Goal: Task Accomplishment & Management: Complete application form

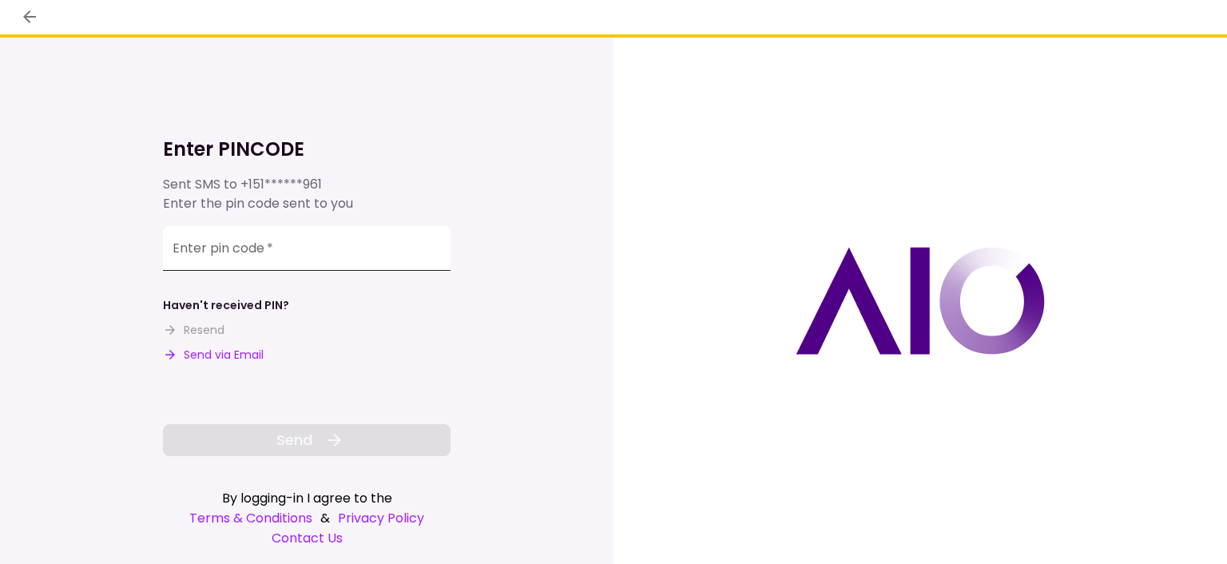
click at [200, 248] on div "Enter pin code   *" at bounding box center [307, 248] width 288 height 45
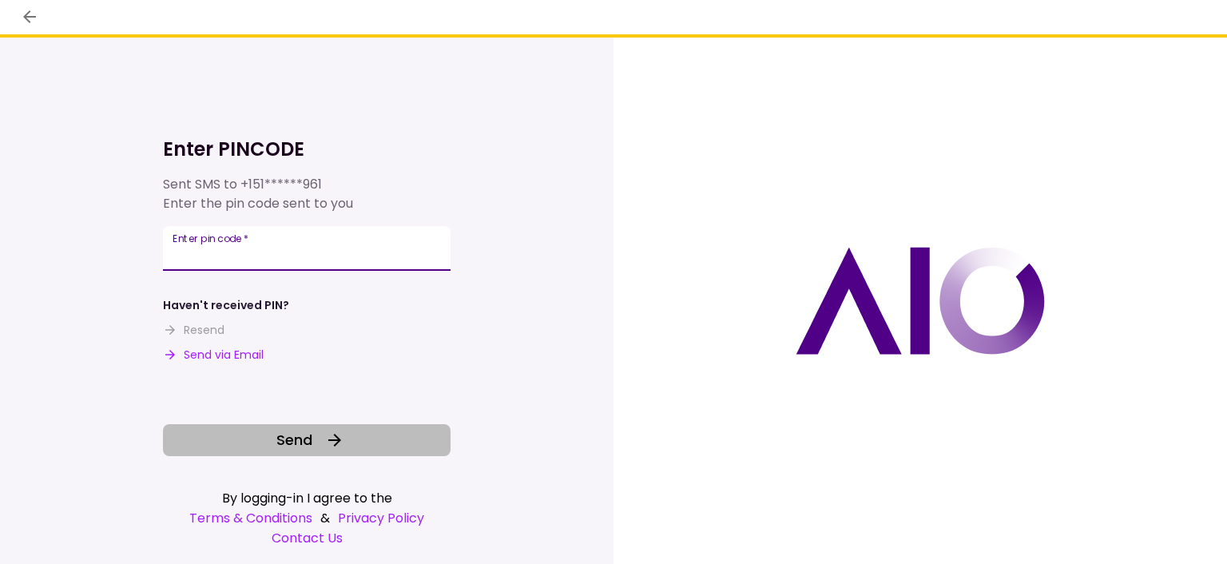
type input "******"
click at [329, 451] on button "Send" at bounding box center [307, 440] width 288 height 32
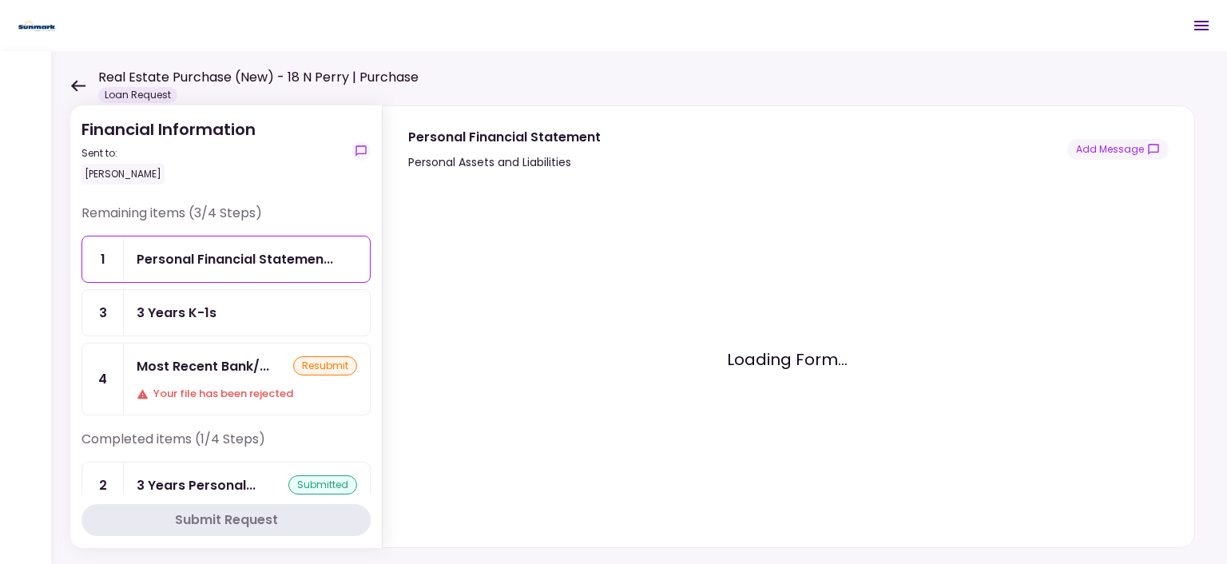
click at [223, 378] on div "Most Recent Bank/... resubmit Your file has been rejected" at bounding box center [247, 378] width 246 height 71
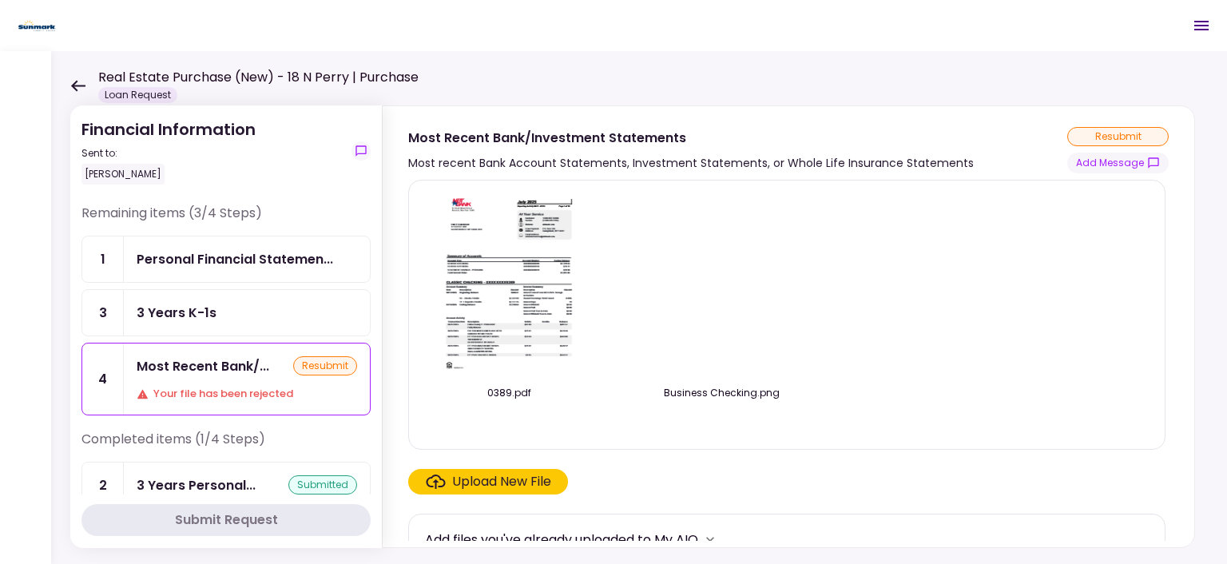
click at [508, 482] on div "Upload New File" at bounding box center [501, 481] width 99 height 19
click at [0, 0] on input "Upload New File" at bounding box center [0, 0] width 0 height 0
click at [505, 481] on div "Upload New File" at bounding box center [501, 481] width 99 height 19
click at [0, 0] on input "Upload New File" at bounding box center [0, 0] width 0 height 0
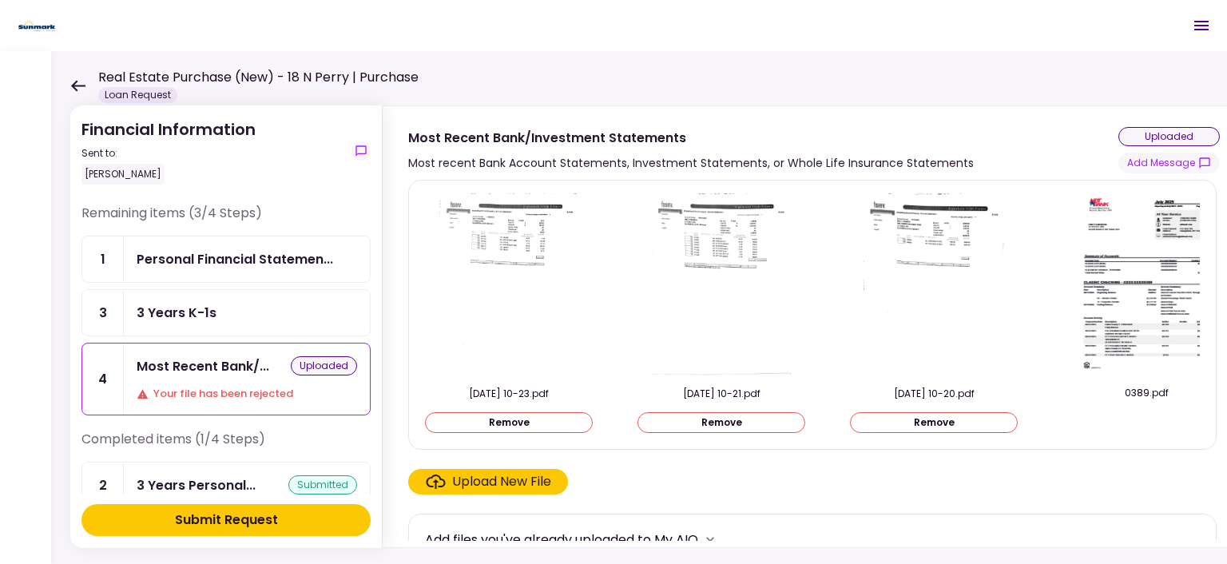
click at [262, 523] on div "Submit Request" at bounding box center [226, 519] width 103 height 19
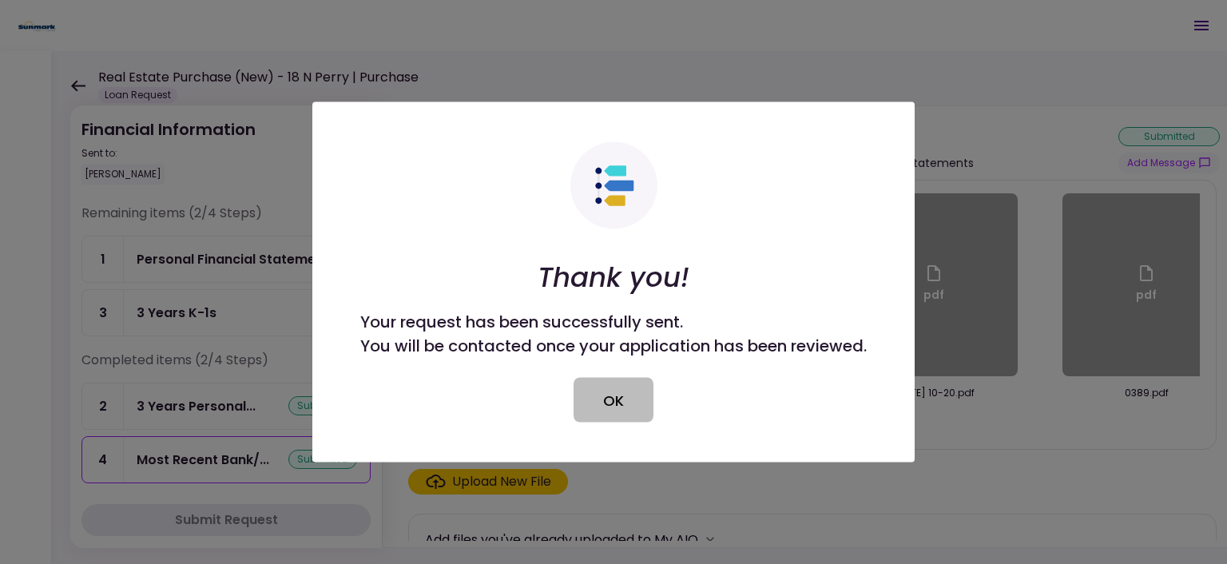
click at [633, 390] on button "OK" at bounding box center [614, 400] width 80 height 45
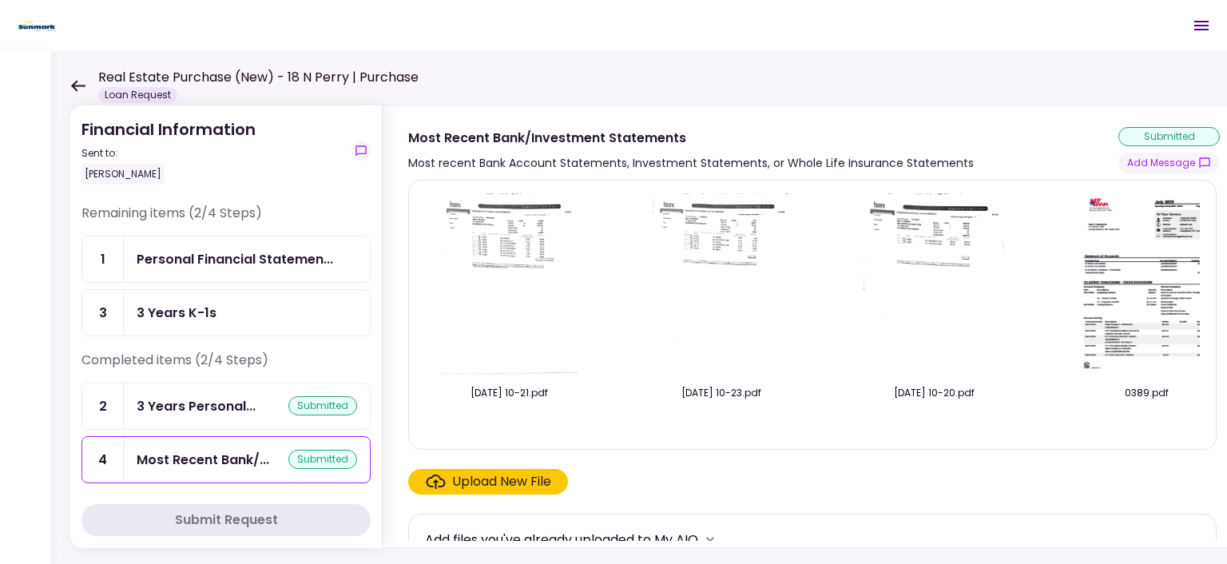
click at [80, 83] on icon at bounding box center [77, 86] width 15 height 12
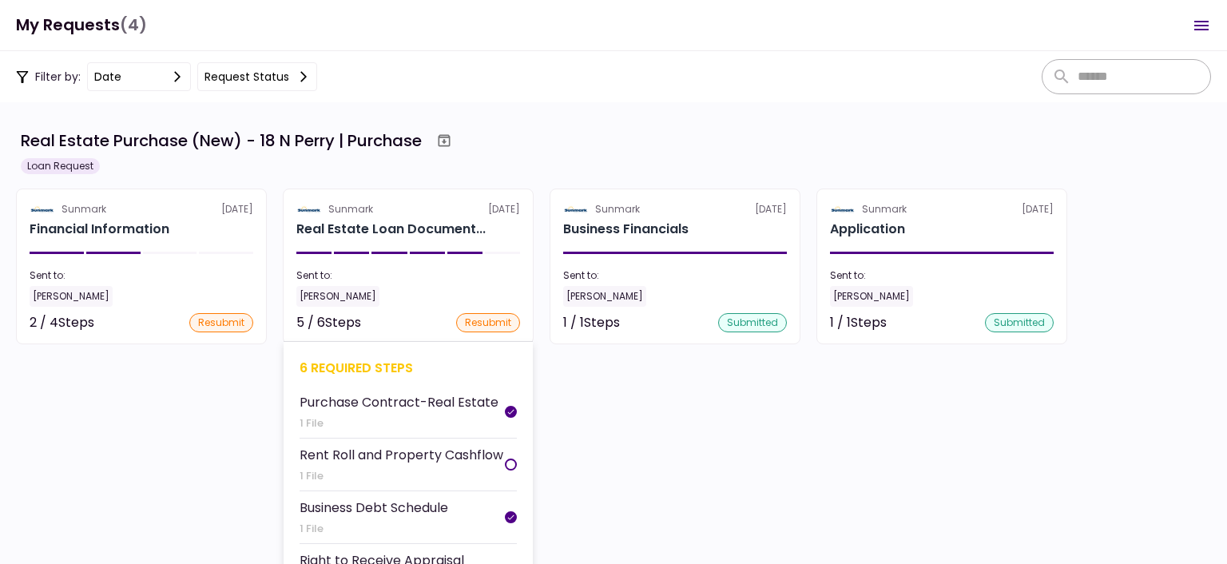
click at [421, 255] on section "Sunmark [DATE] Real Estate Loan Document... Sent to: [PERSON_NAME] 5 / 6 Steps …" at bounding box center [408, 267] width 251 height 156
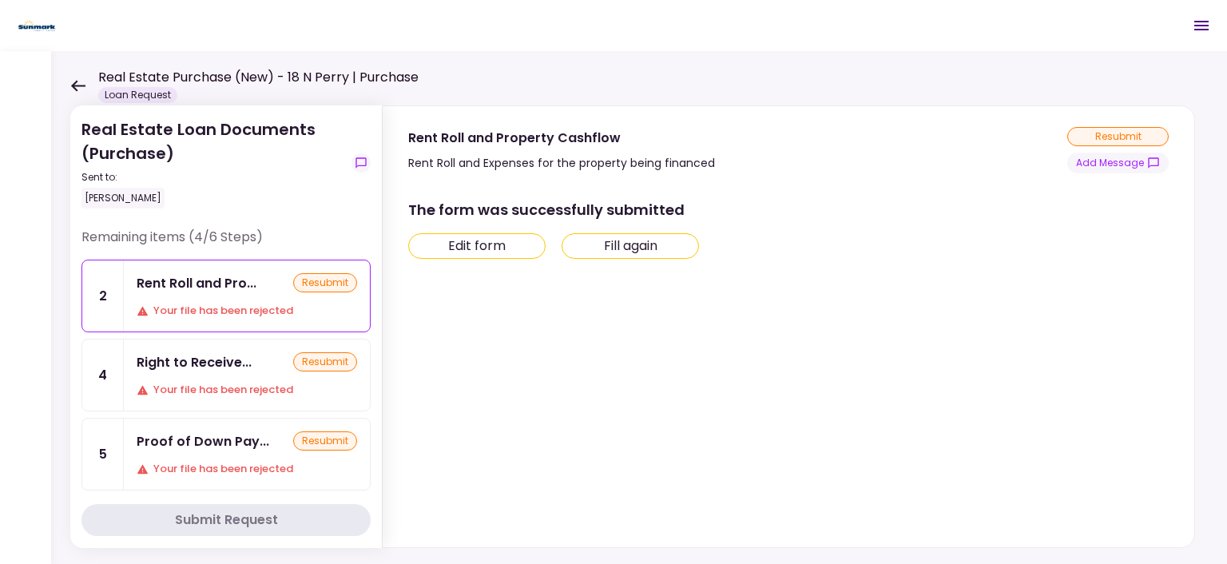
click at [516, 245] on button "Edit form" at bounding box center [476, 246] width 137 height 26
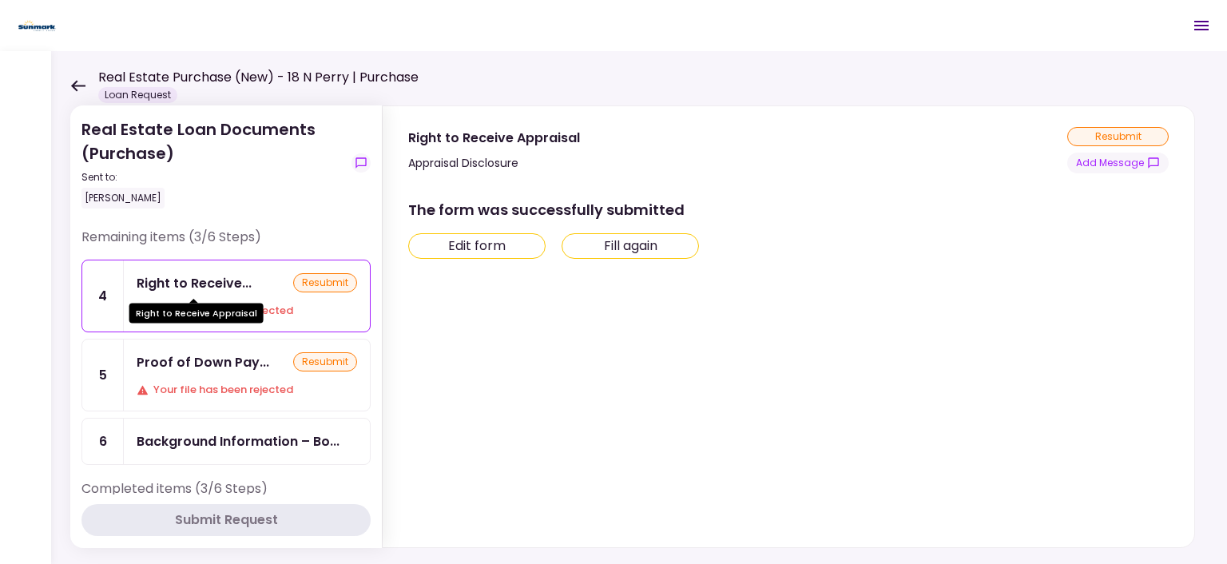
click at [200, 288] on div "Right to Receive..." at bounding box center [194, 283] width 115 height 20
click at [501, 250] on button "Edit form" at bounding box center [476, 246] width 137 height 26
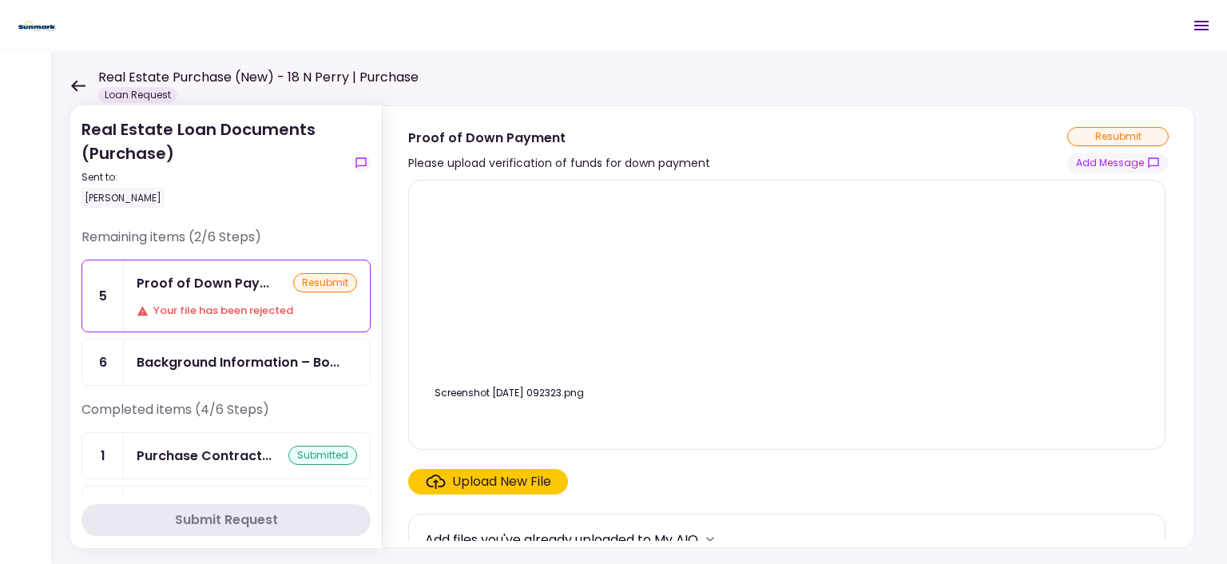
click at [523, 482] on div "Upload New File" at bounding box center [501, 481] width 99 height 19
click at [0, 0] on input "Upload New File" at bounding box center [0, 0] width 0 height 0
click at [463, 469] on label "Upload New File" at bounding box center [488, 482] width 160 height 26
click at [0, 0] on input "Upload New File" at bounding box center [0, 0] width 0 height 0
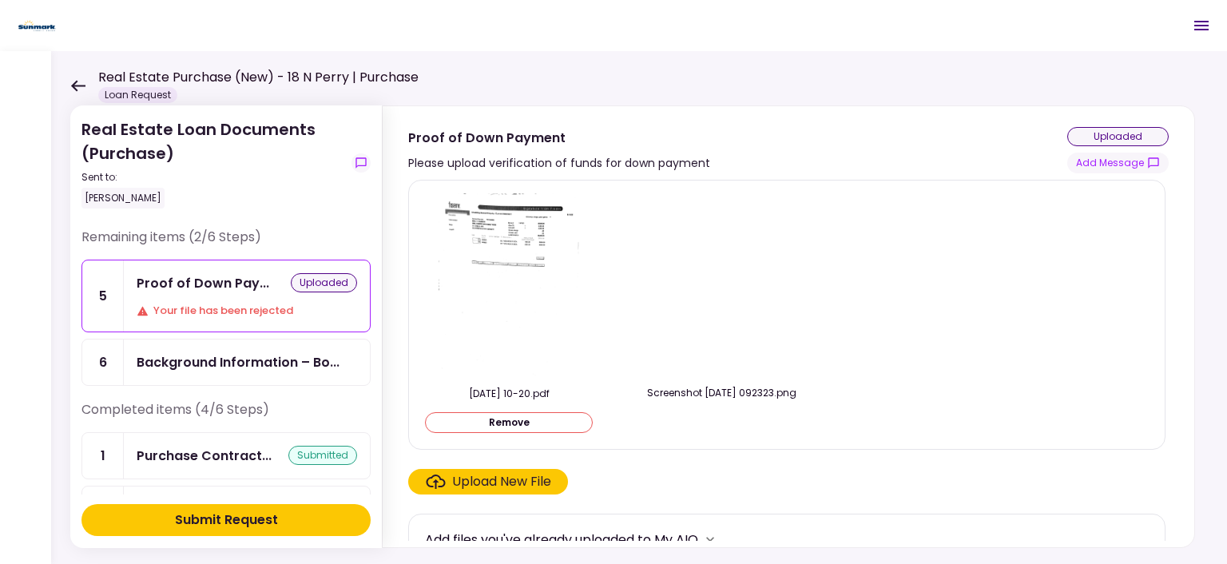
click at [323, 526] on button "Submit Request" at bounding box center [225, 520] width 289 height 32
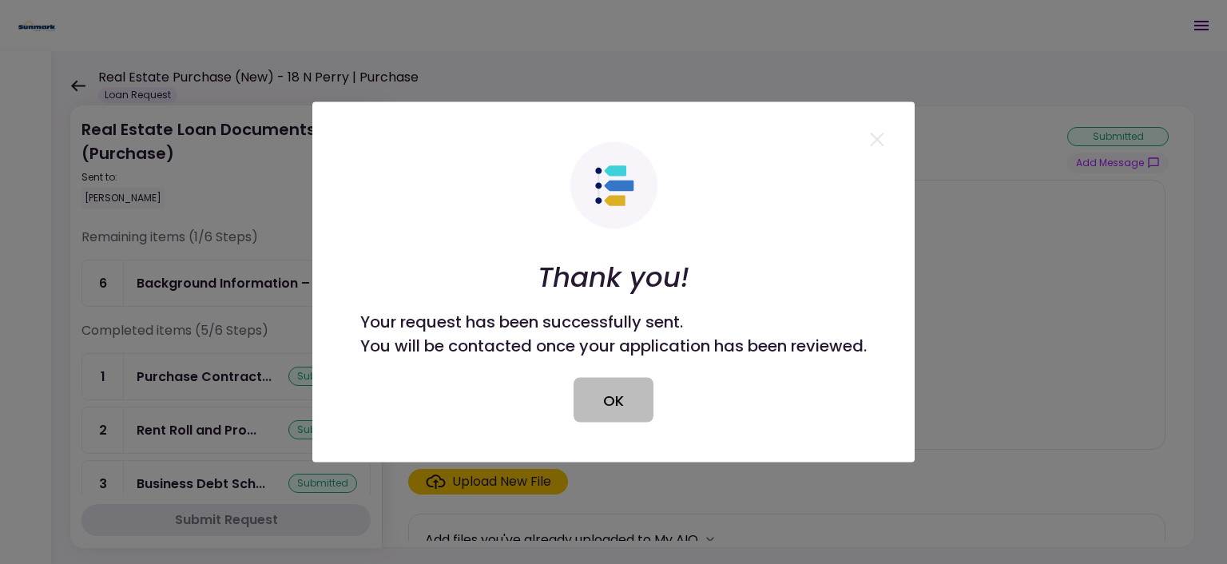
click at [601, 398] on button "OK" at bounding box center [614, 400] width 80 height 45
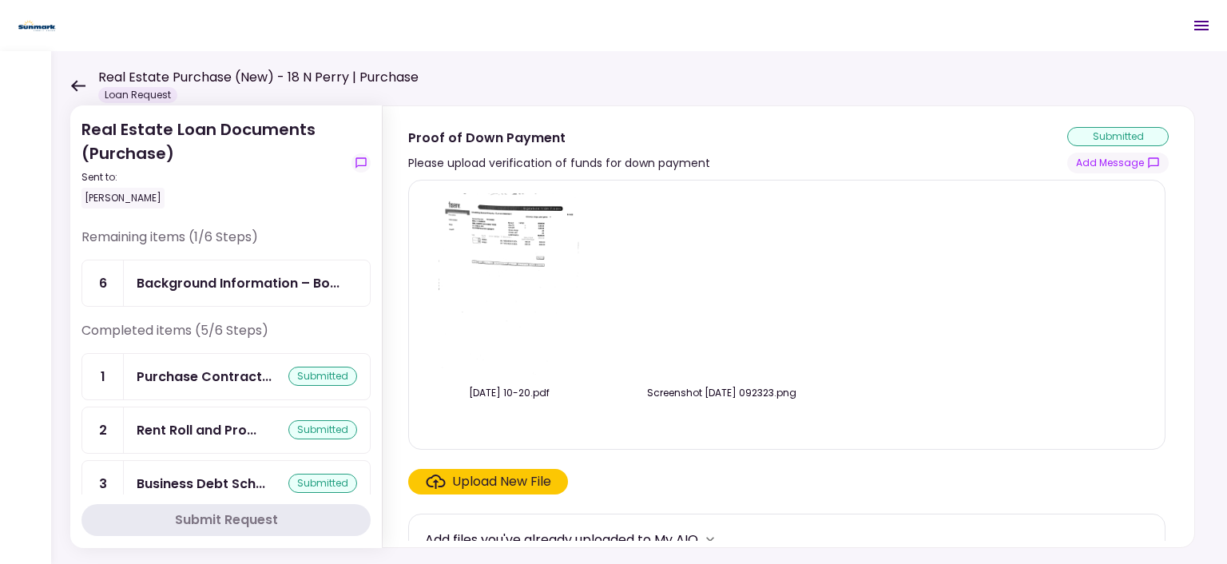
click at [83, 85] on icon at bounding box center [78, 85] width 14 height 11
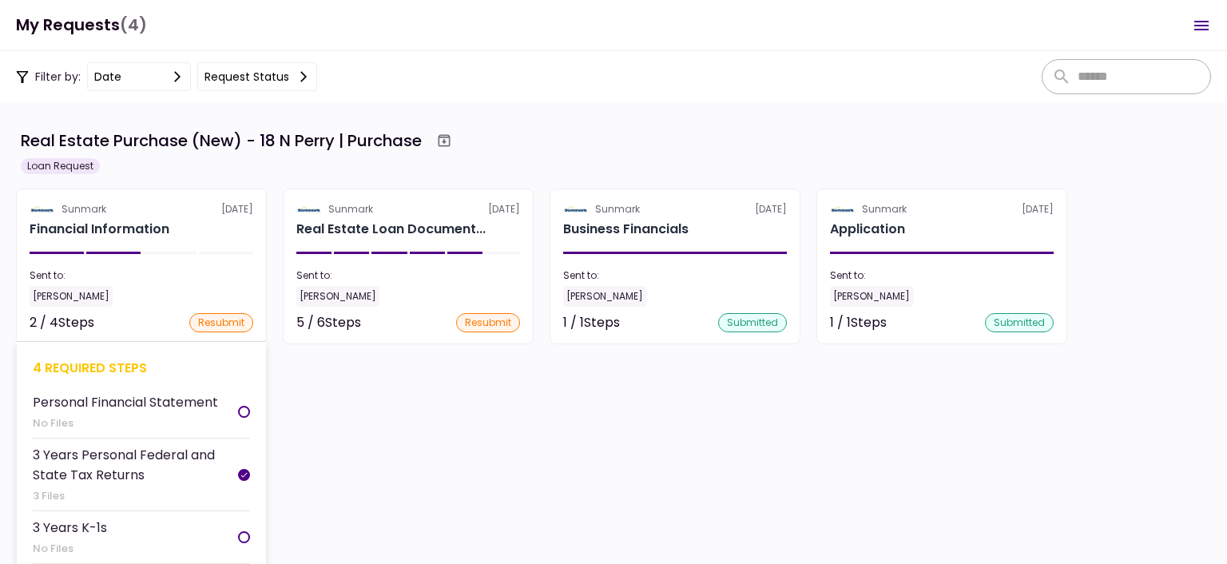
click at [157, 263] on section "Sunmark [DATE] Financial Information Sent to: [PERSON_NAME] 2 / 4 Steps resubmi…" at bounding box center [141, 267] width 251 height 156
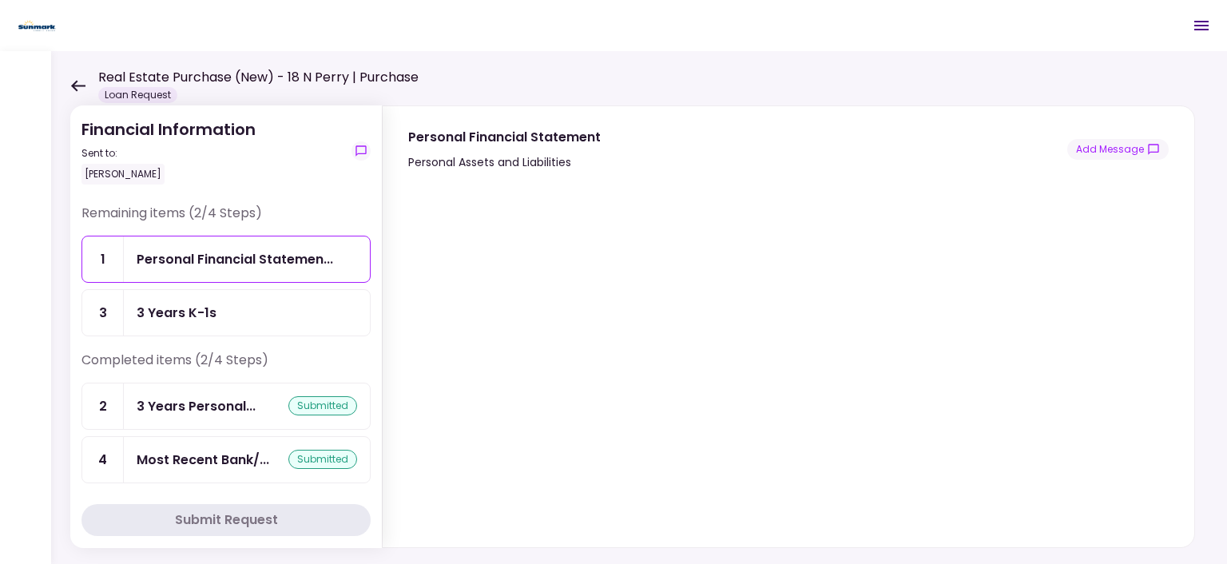
drag, startPoint x: 1161, startPoint y: 425, endPoint x: 1194, endPoint y: 417, distance: 33.7
click at [1194, 417] on div "Personal Financial Statement Personal Assets and Liabilities Add Message" at bounding box center [788, 326] width 813 height 443
click at [73, 82] on icon at bounding box center [77, 86] width 15 height 12
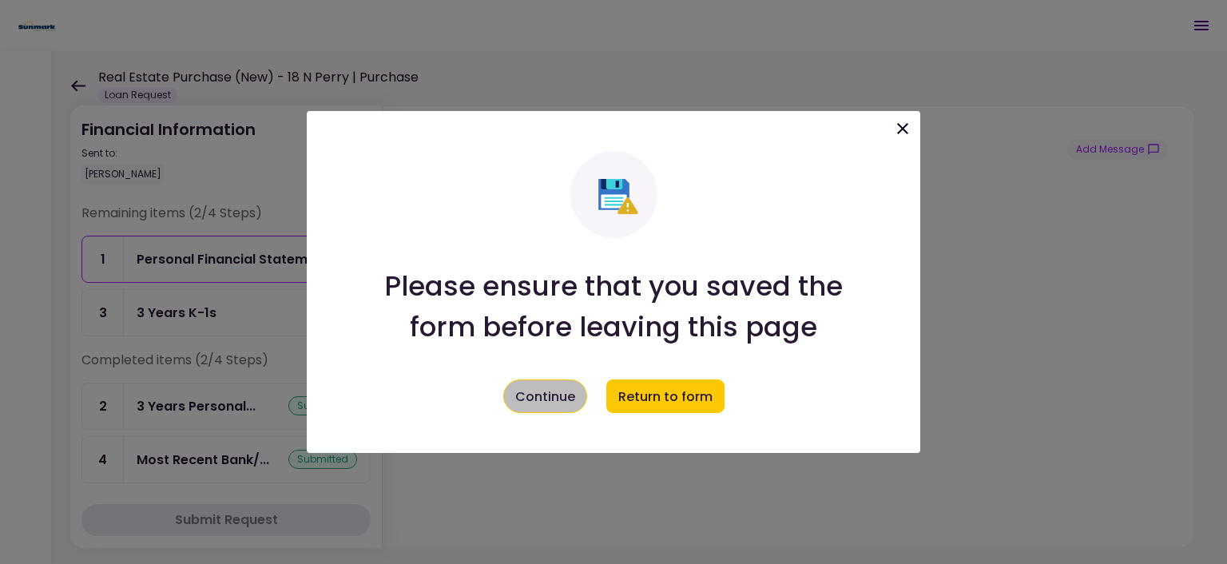
click at [562, 400] on button "Continue" at bounding box center [545, 396] width 84 height 34
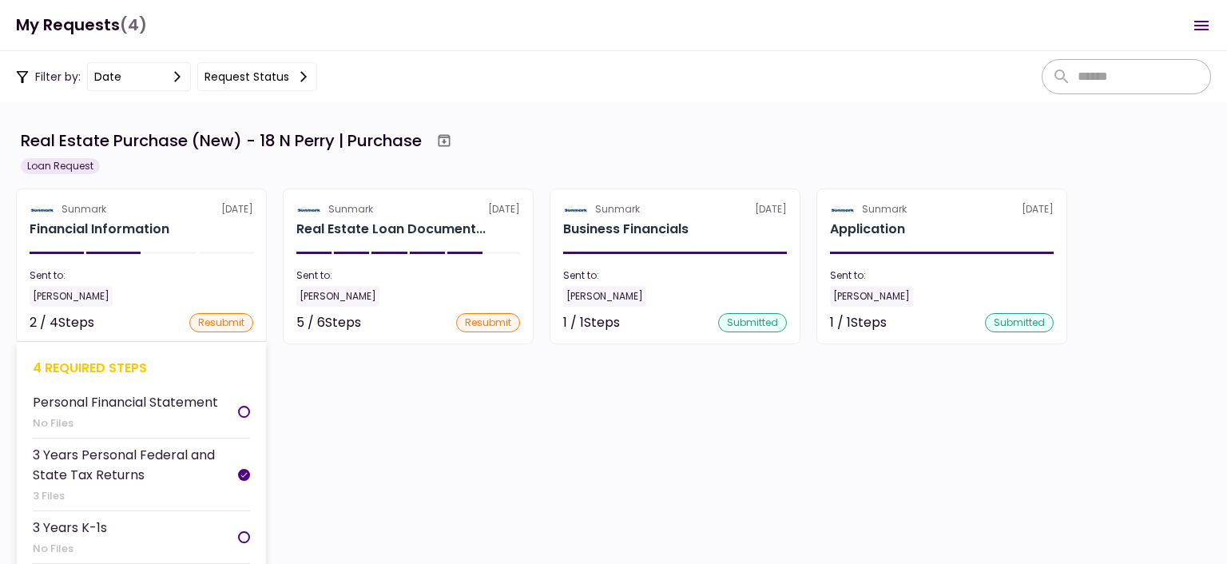
click at [148, 293] on div "[PERSON_NAME]" at bounding box center [142, 296] width 224 height 21
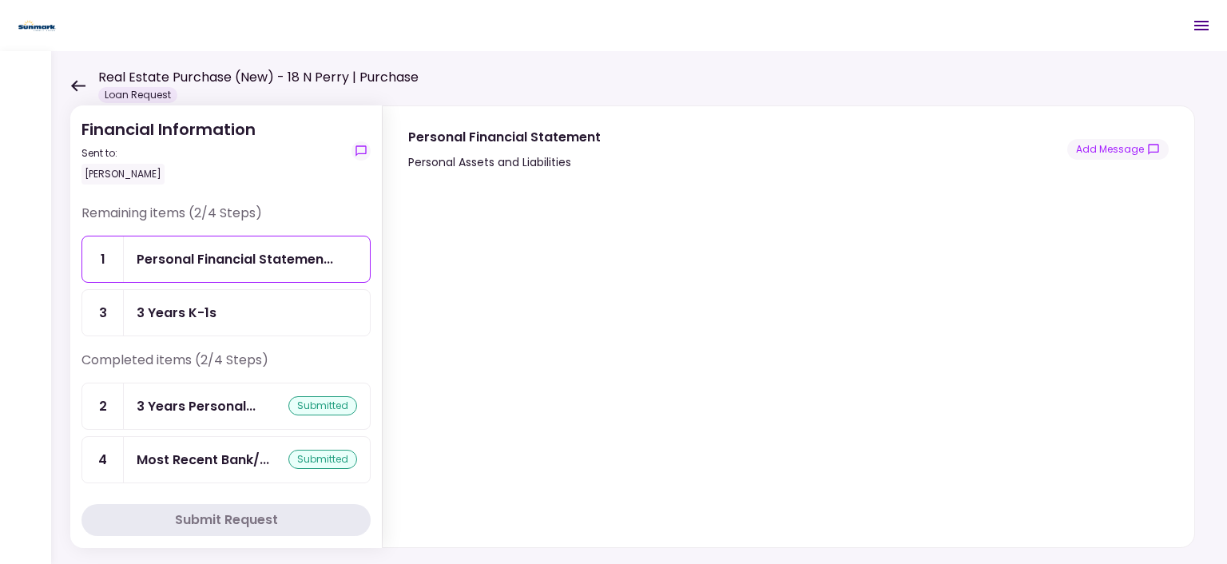
click at [77, 81] on icon at bounding box center [78, 85] width 14 height 11
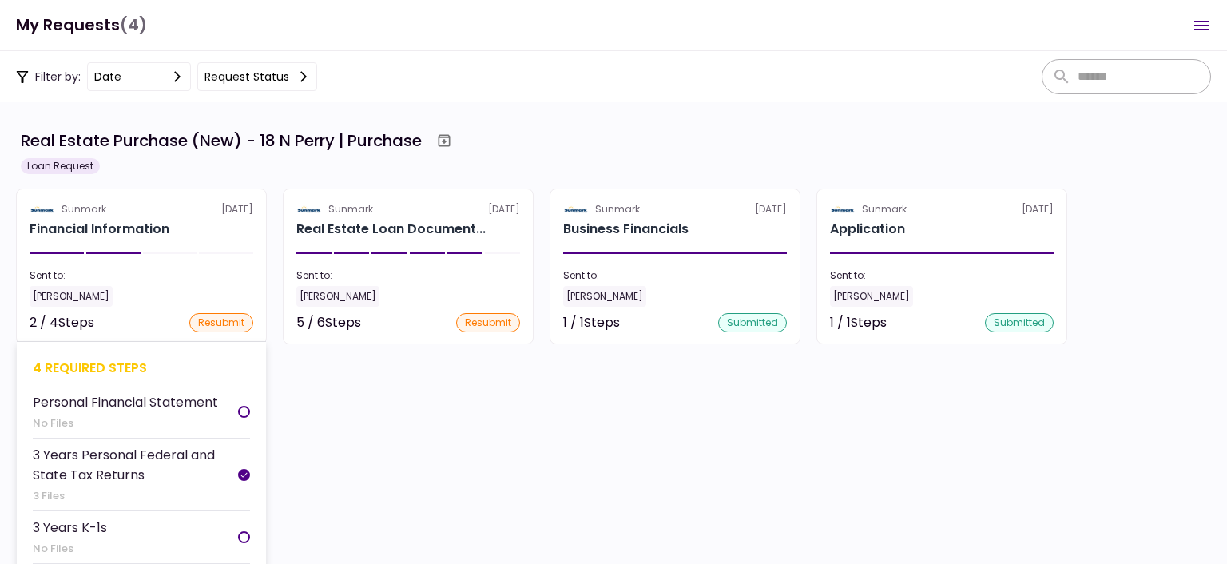
click at [169, 408] on div "Personal Financial Statement" at bounding box center [125, 402] width 185 height 20
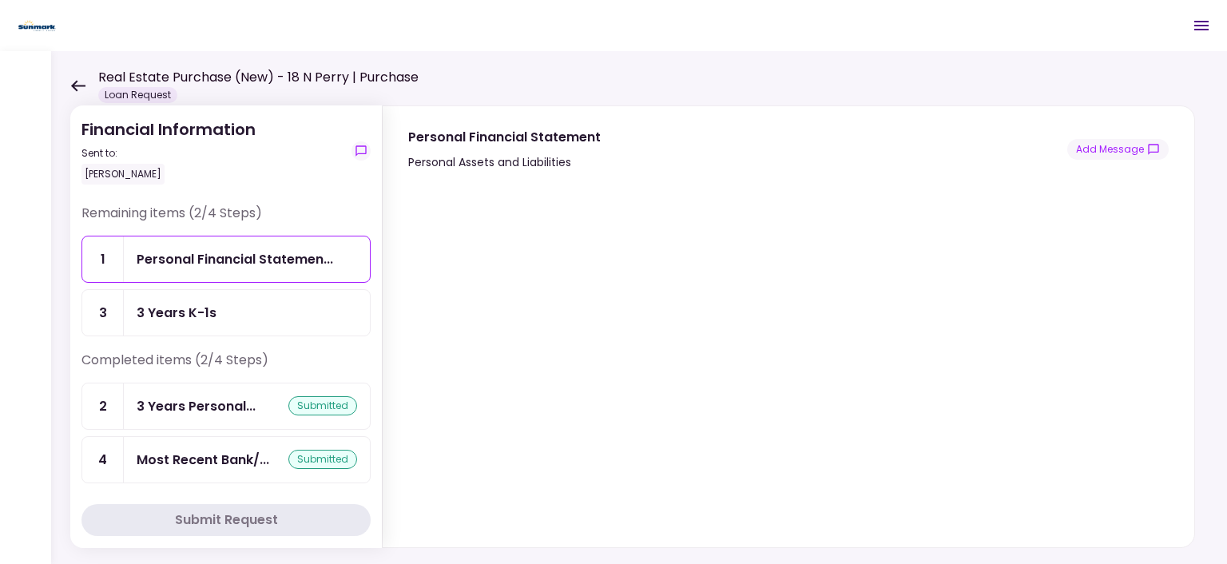
click at [80, 78] on div "Real Estate Purchase (New) - 18 N Perry | Purchase Loan Request" at bounding box center [244, 85] width 348 height 35
click at [75, 84] on icon at bounding box center [77, 86] width 15 height 12
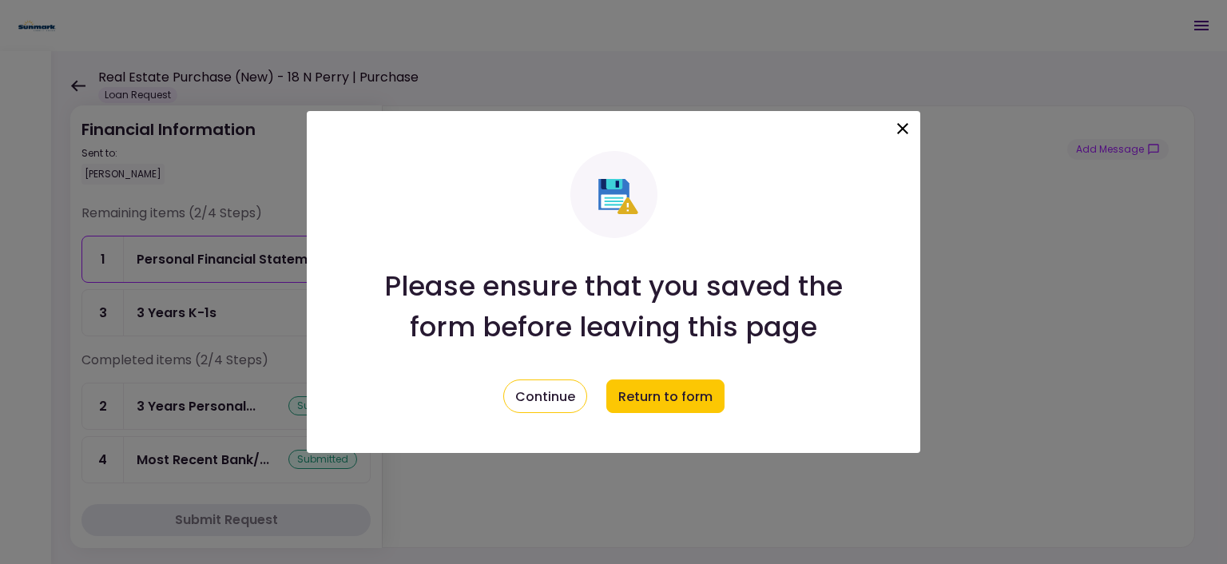
click at [907, 123] on icon at bounding box center [902, 128] width 19 height 19
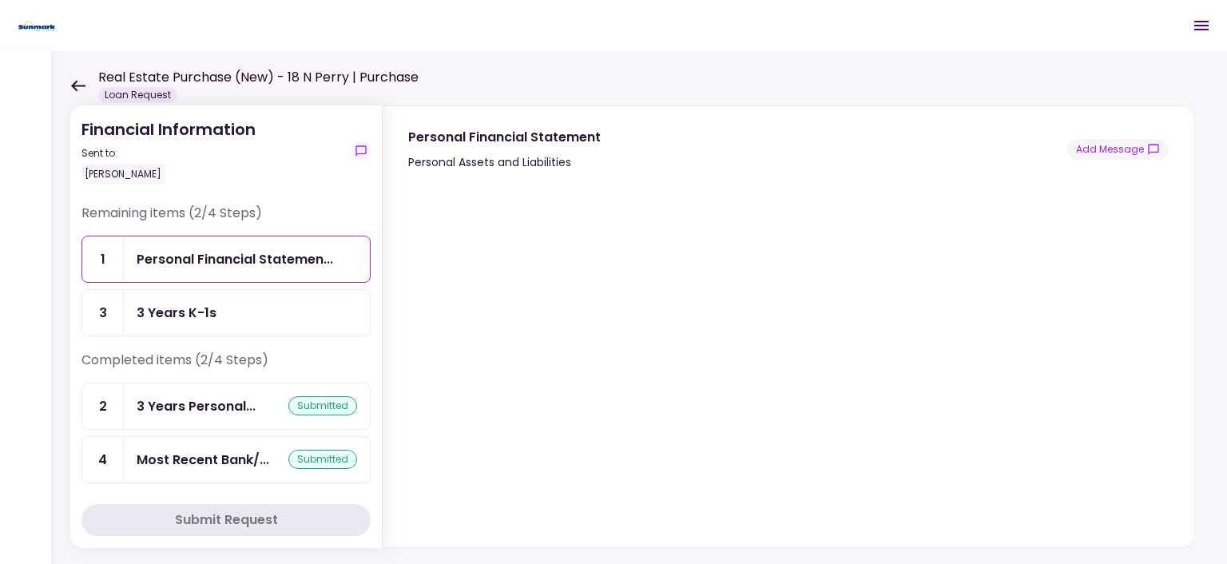
click at [82, 89] on icon at bounding box center [77, 86] width 15 height 12
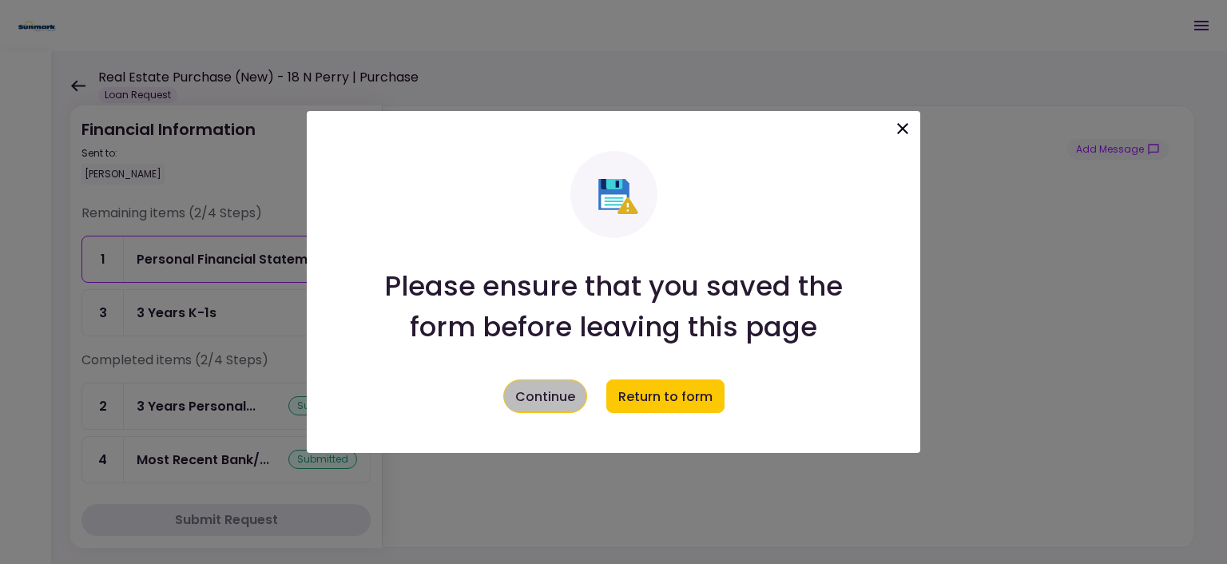
click at [536, 403] on button "Continue" at bounding box center [545, 396] width 84 height 34
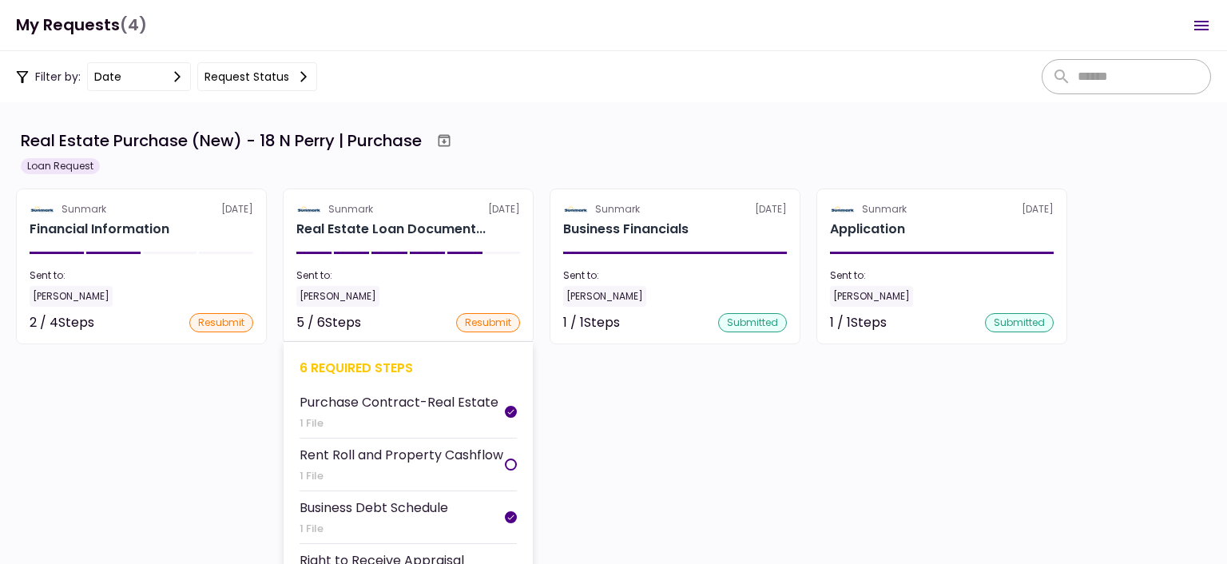
click at [425, 282] on div "Sent to:" at bounding box center [408, 275] width 224 height 14
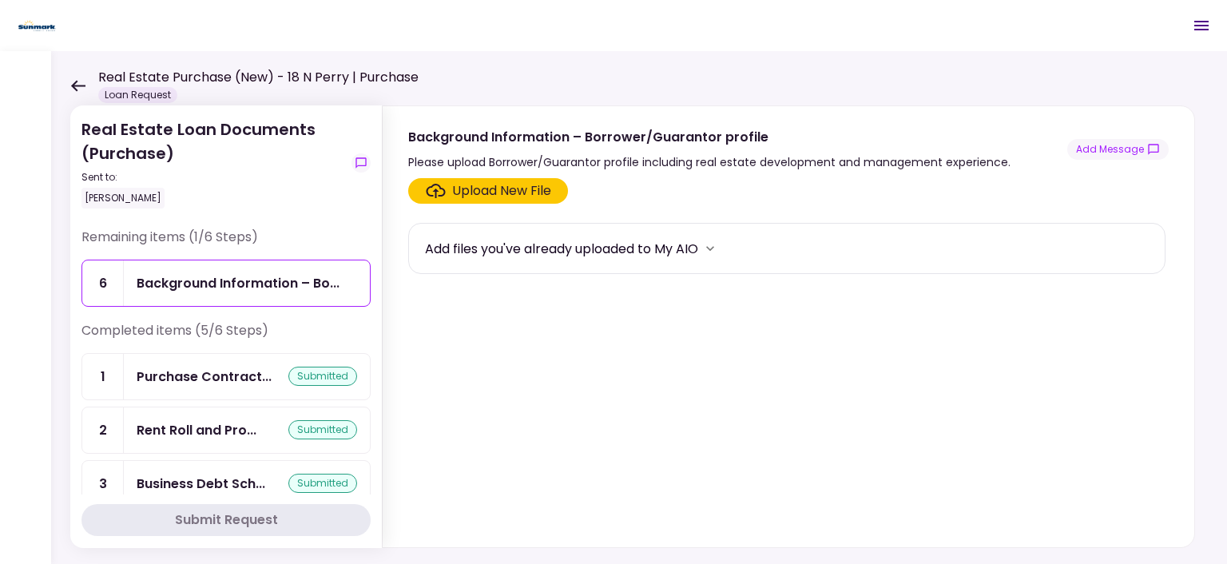
click at [553, 308] on section "Upload New File Add files you've already uploaded to My AIO" at bounding box center [788, 359] width 760 height 363
click at [69, 87] on div "Real Estate Loan Documents (Purchase) Sent to: [PERSON_NAME] Remaining items (1…" at bounding box center [639, 307] width 1176 height 513
click at [81, 87] on icon at bounding box center [77, 86] width 15 height 12
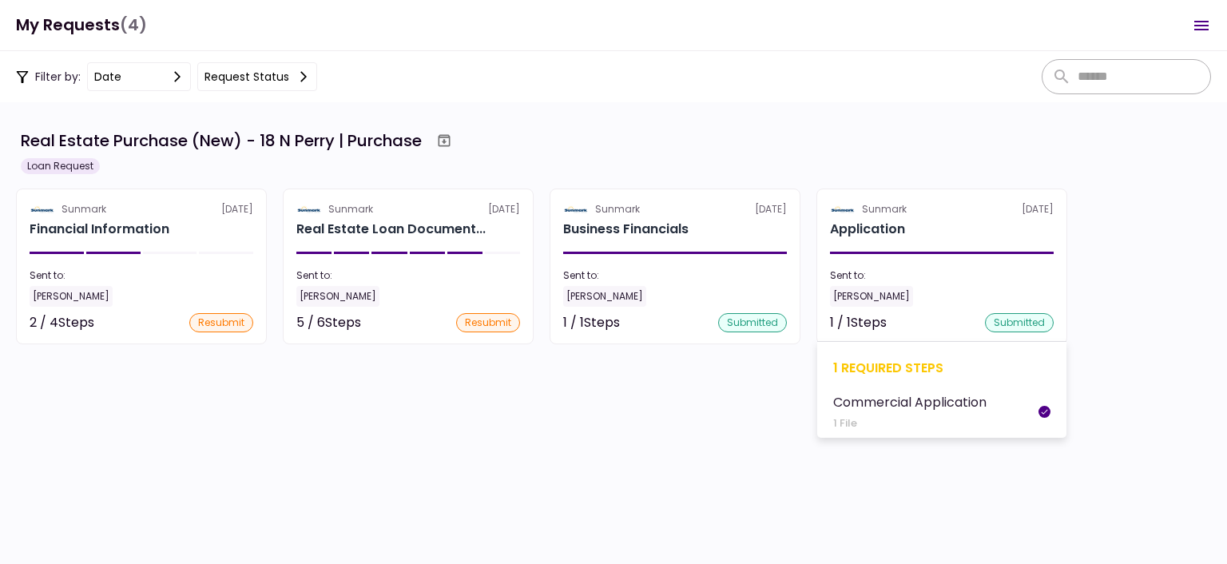
click at [907, 277] on div "Sent to:" at bounding box center [942, 275] width 224 height 14
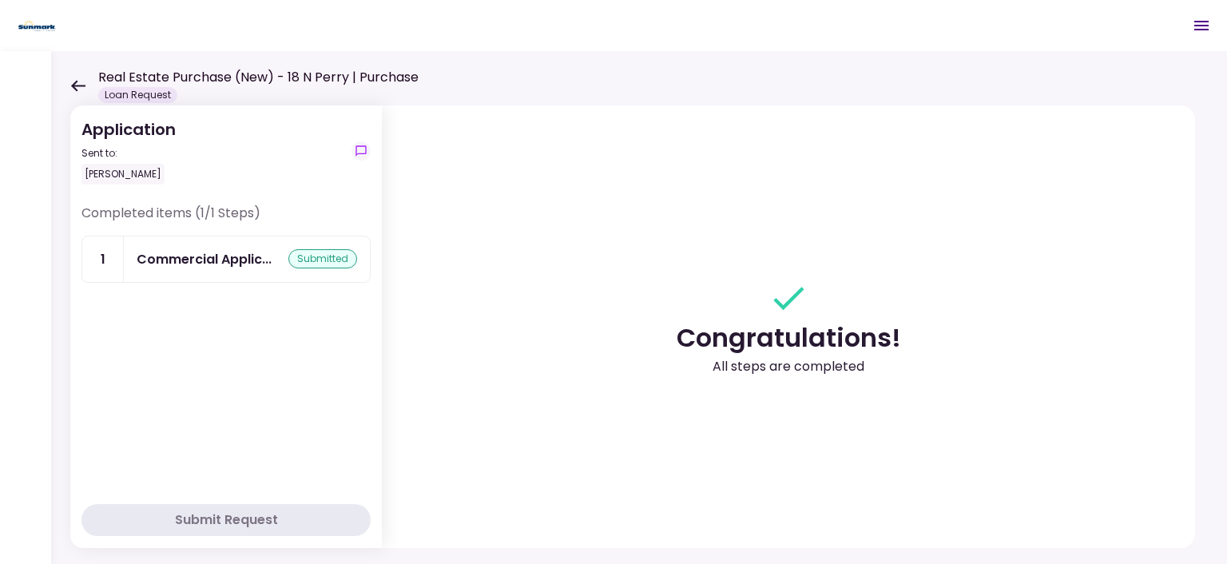
click at [81, 81] on icon at bounding box center [77, 86] width 15 height 12
